Goal: Navigation & Orientation: Find specific page/section

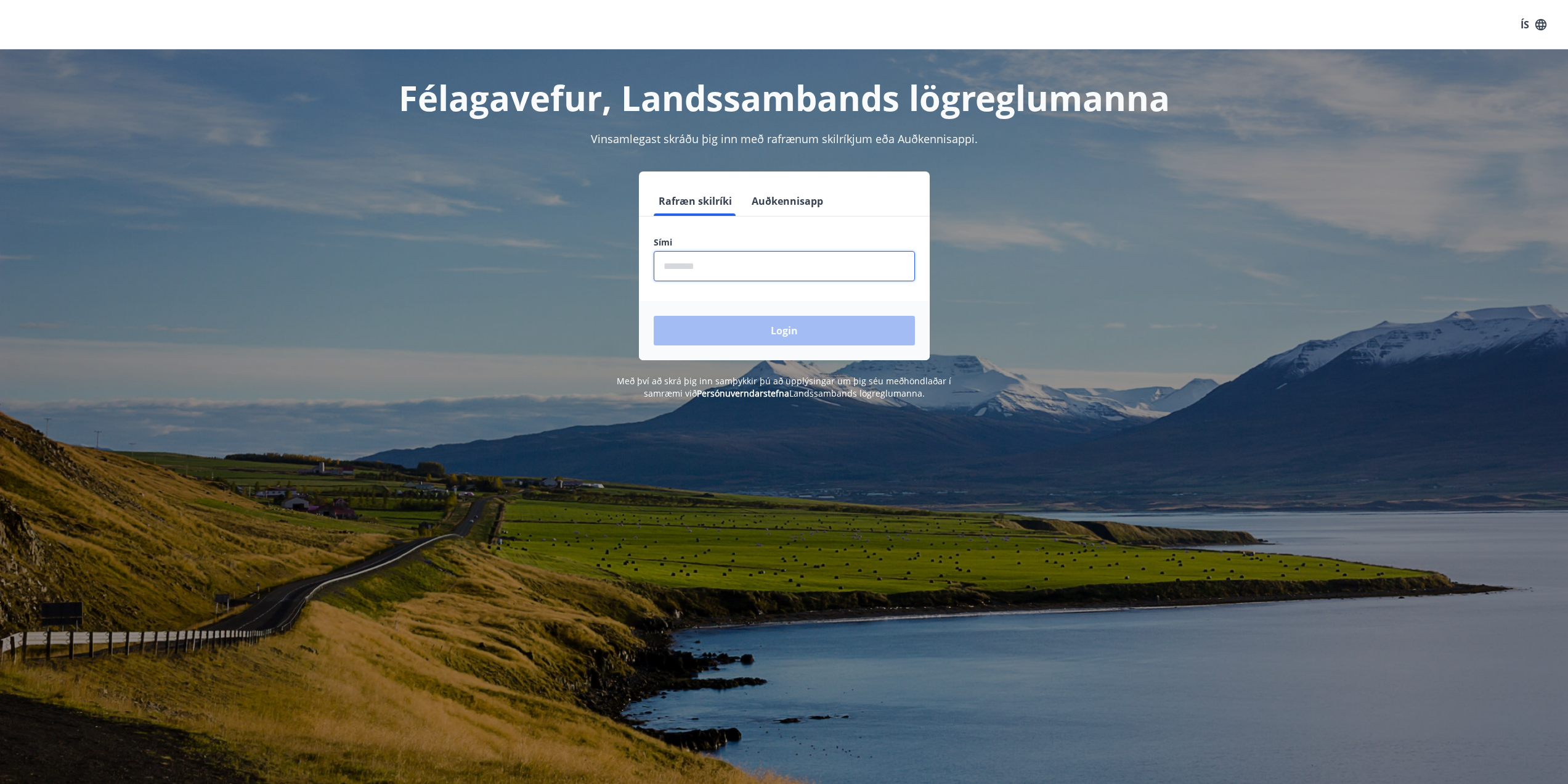
click at [700, 264] on input "phone" at bounding box center [784, 265] width 261 height 31
click at [783, 204] on button "Auðkennisapp" at bounding box center [787, 201] width 81 height 30
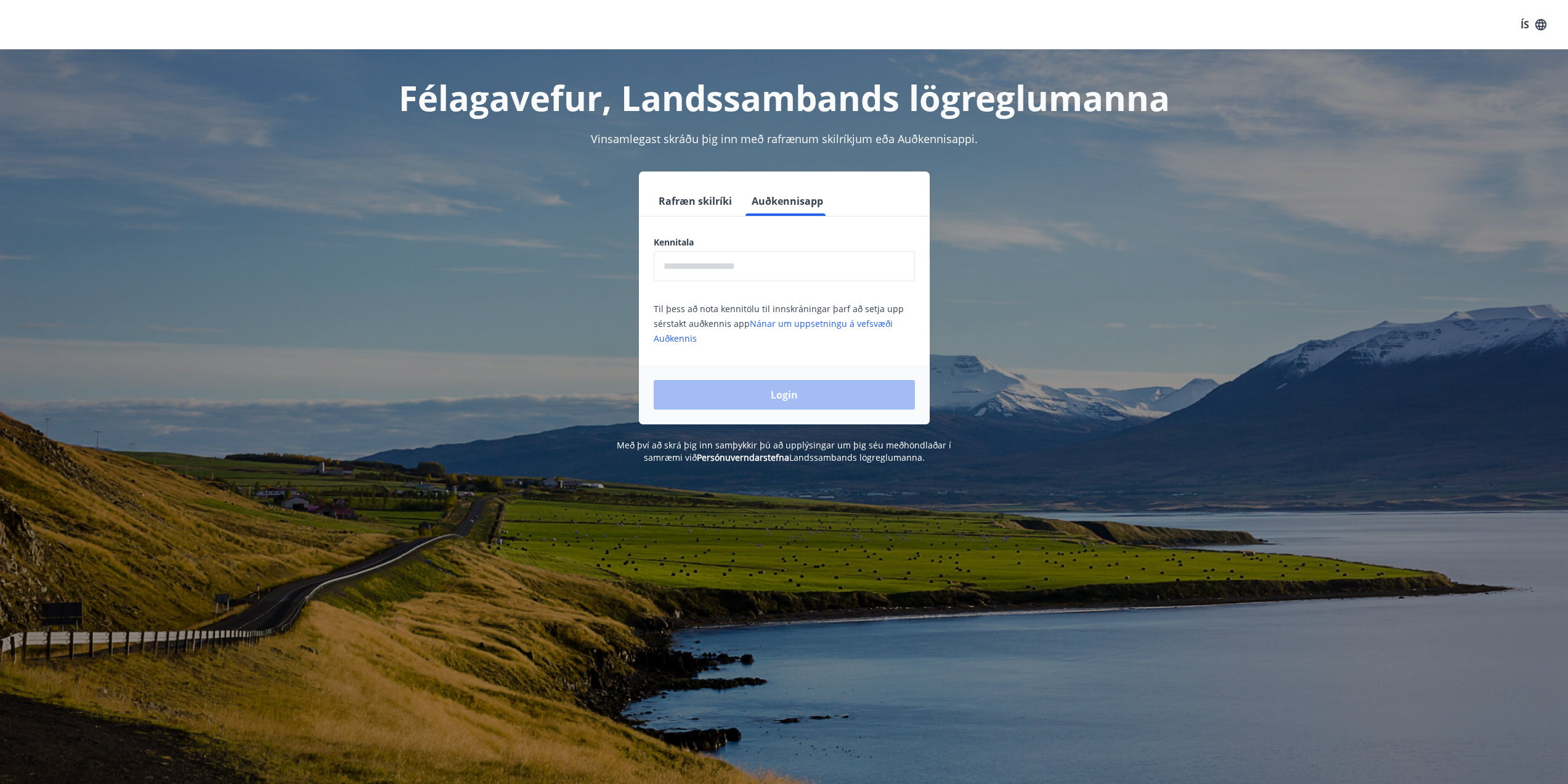
click at [752, 265] on input "text" at bounding box center [784, 265] width 261 height 31
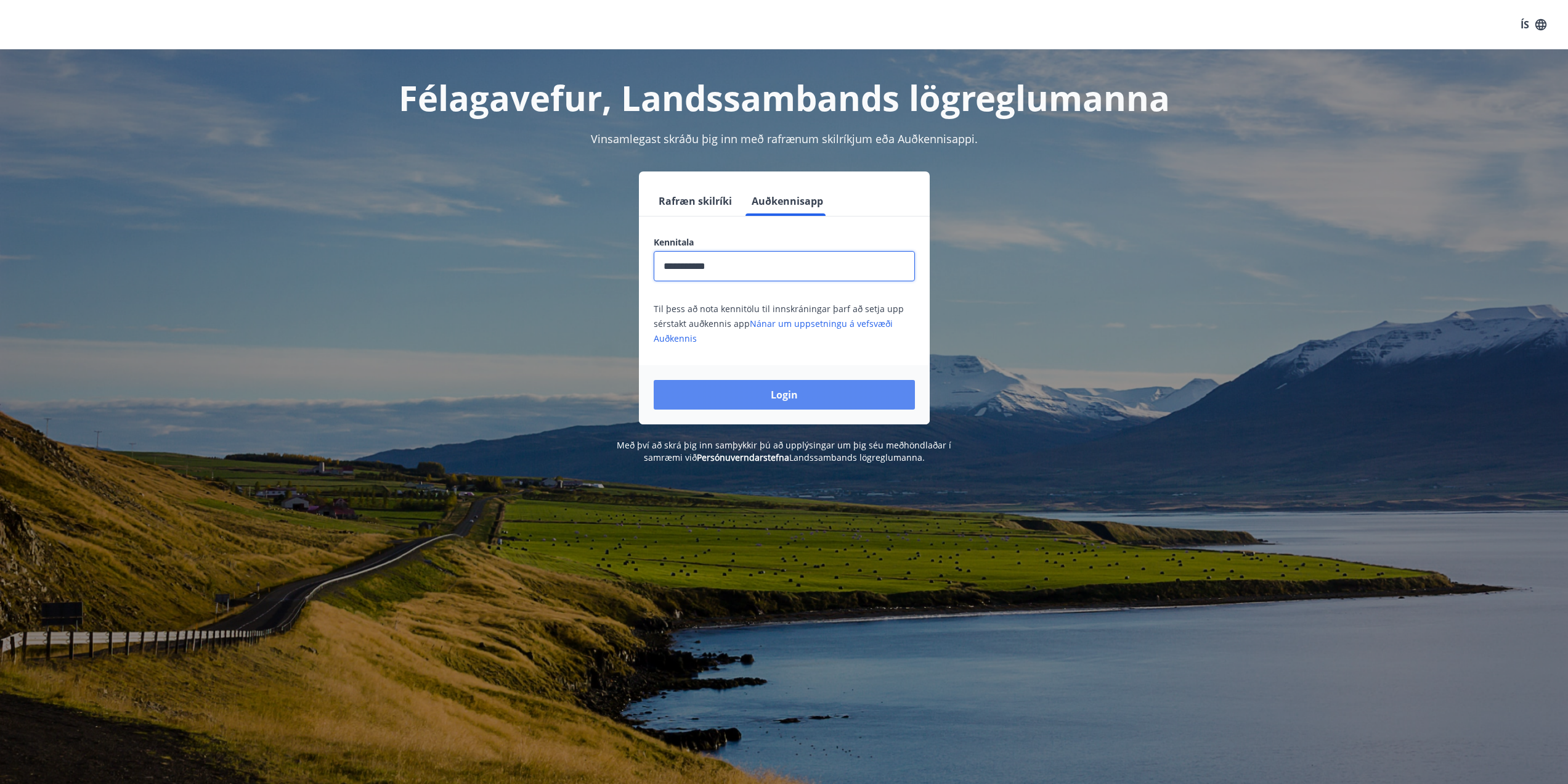
type input "**********"
click at [745, 388] on button "Login" at bounding box center [784, 395] width 261 height 30
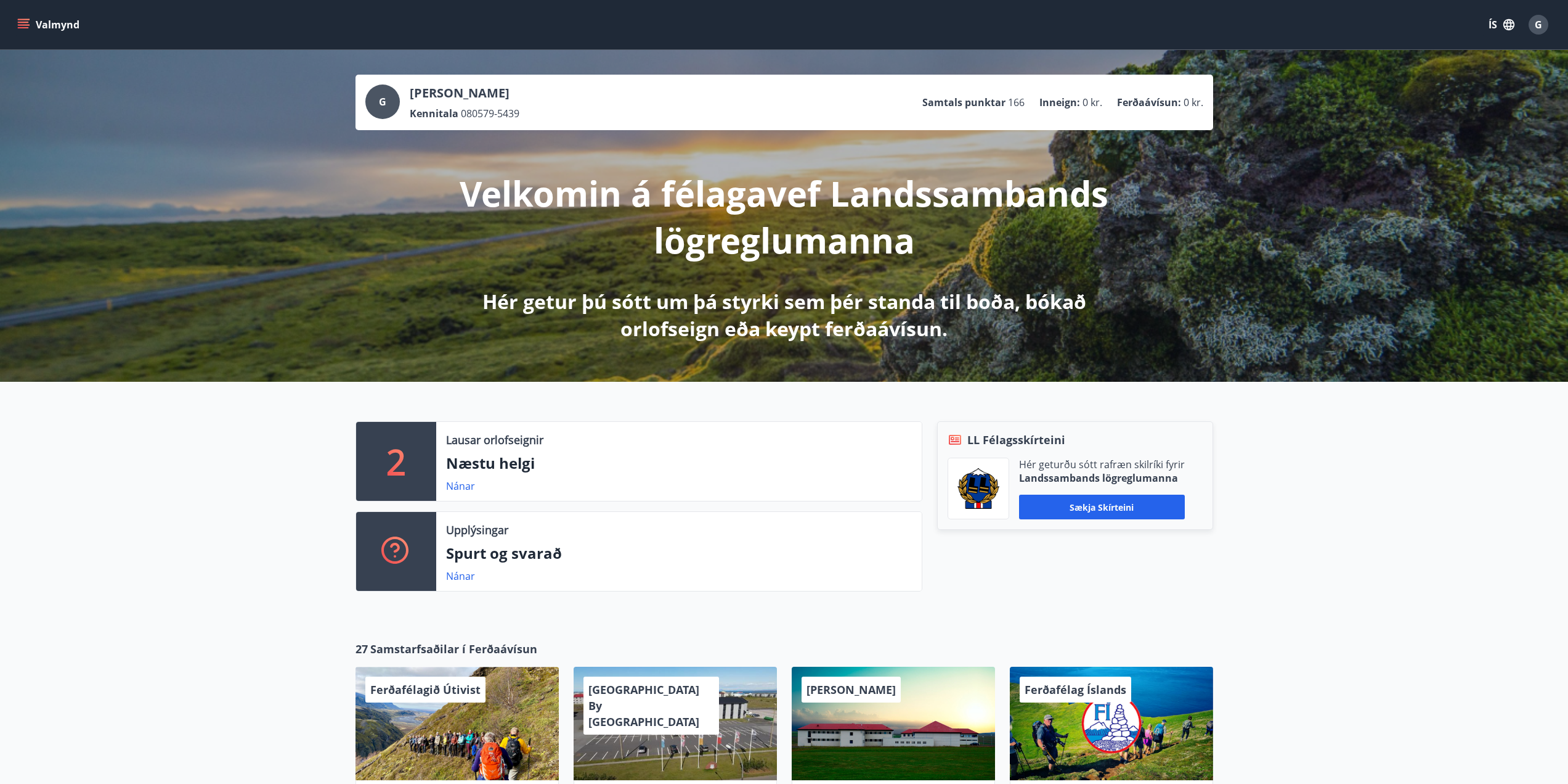
click at [24, 21] on icon "menu" at bounding box center [24, 24] width 12 height 12
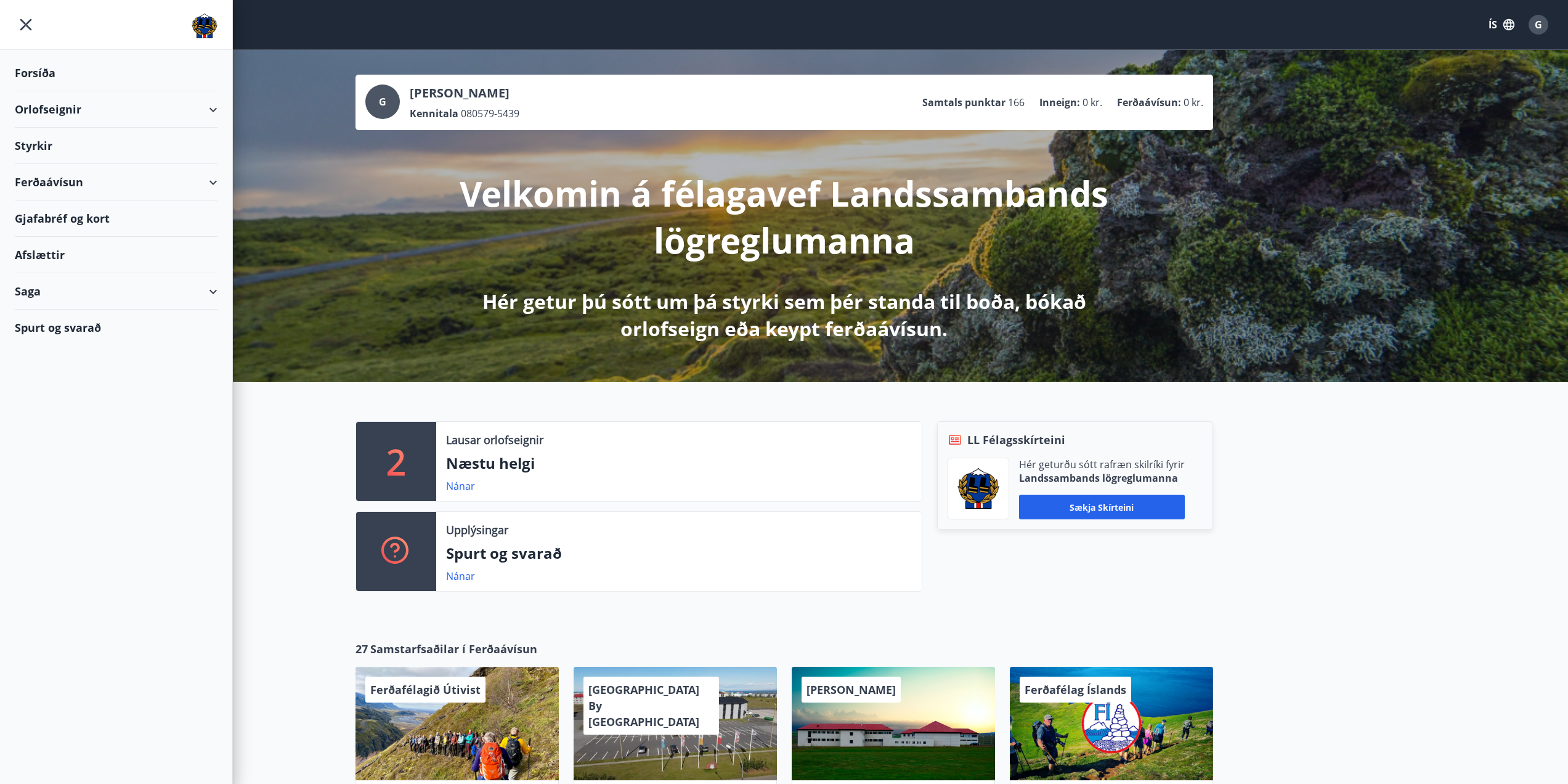
click at [202, 179] on div "Ferðaávísun" at bounding box center [116, 182] width 202 height 37
click at [84, 296] on div "Gjafabréf og kort" at bounding box center [116, 296] width 202 height 37
